Goal: Navigation & Orientation: Find specific page/section

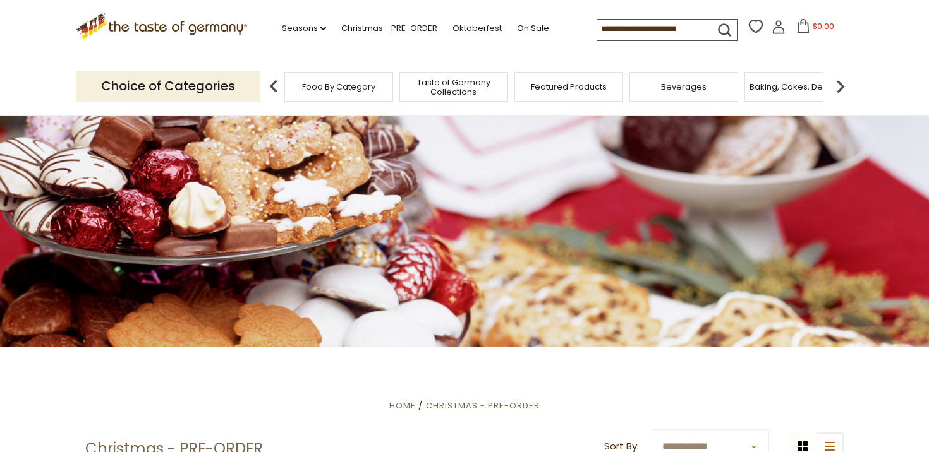
click at [177, 26] on icon at bounding box center [161, 23] width 171 height 21
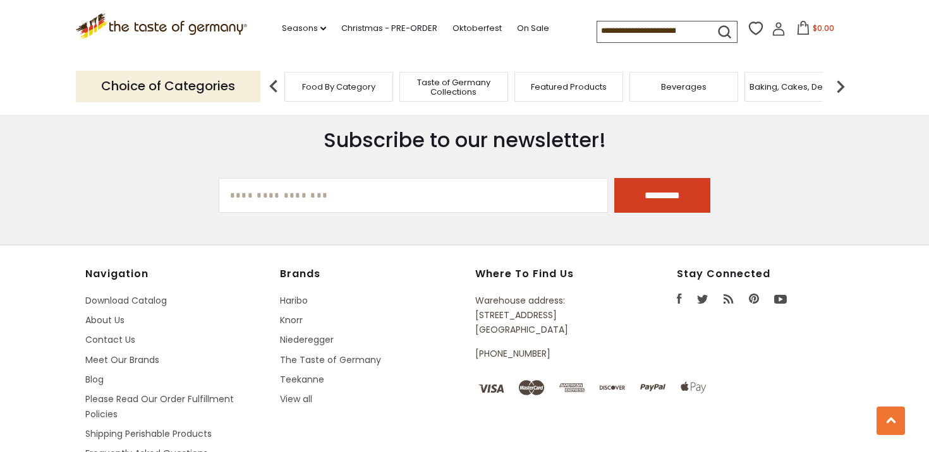
scroll to position [2323, 0]
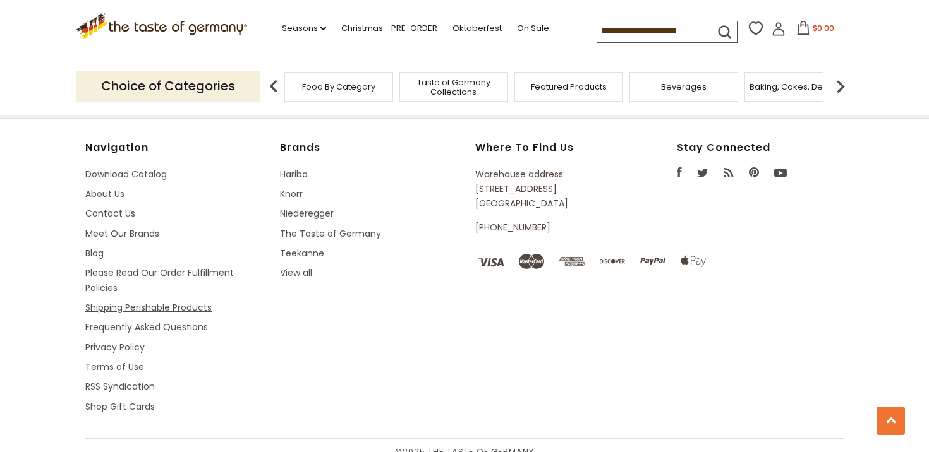
click at [145, 301] on link "Shipping Perishable Products" at bounding box center [148, 307] width 126 height 13
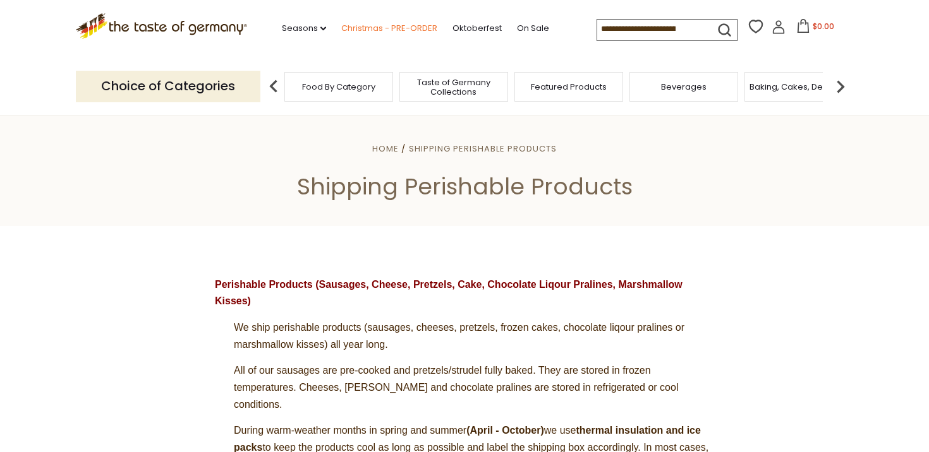
click at [409, 25] on link "Christmas - PRE-ORDER" at bounding box center [389, 28] width 96 height 14
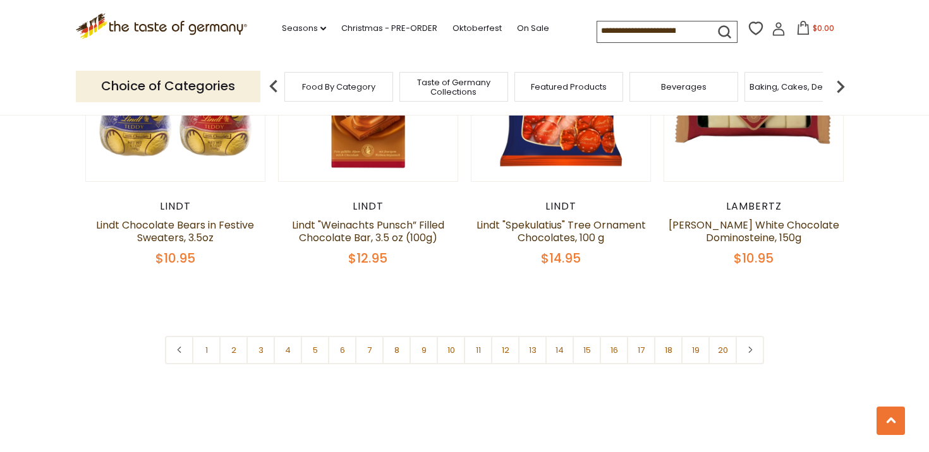
scroll to position [3028, 0]
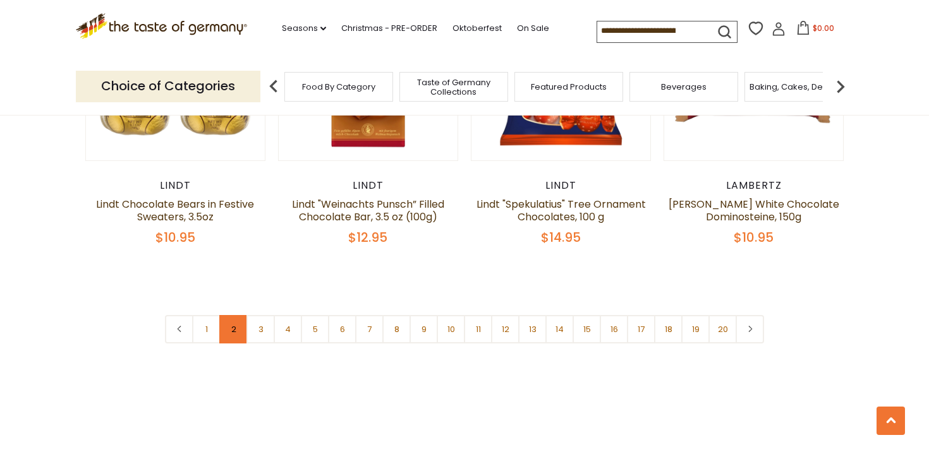
click at [227, 315] on link "2" at bounding box center [233, 329] width 28 height 28
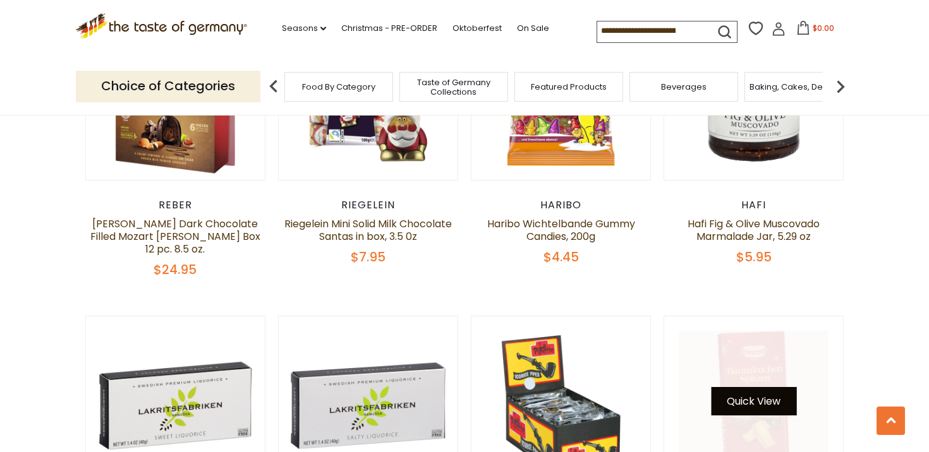
scroll to position [2730, 0]
